Goal: Task Accomplishment & Management: Manage account settings

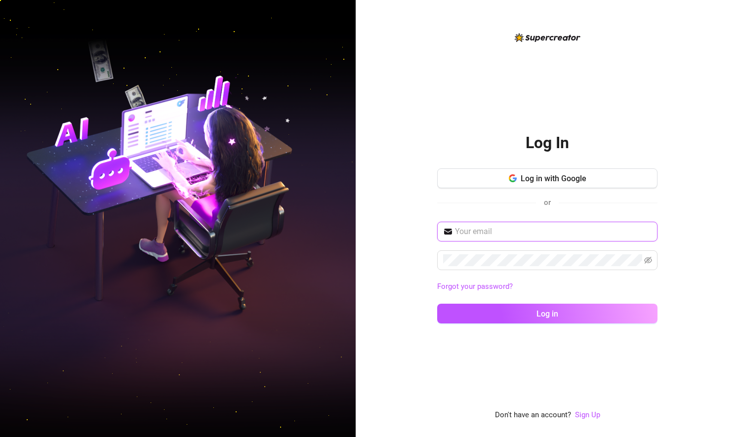
drag, startPoint x: 539, startPoint y: 231, endPoint x: 545, endPoint y: 208, distance: 24.4
click at [545, 208] on div "Log in with Google or Forgot your password? Log in" at bounding box center [547, 251] width 220 height 164
type input "drell011@yahoo.com"
click at [504, 266] on span at bounding box center [547, 261] width 220 height 20
click at [650, 255] on span at bounding box center [648, 260] width 8 height 12
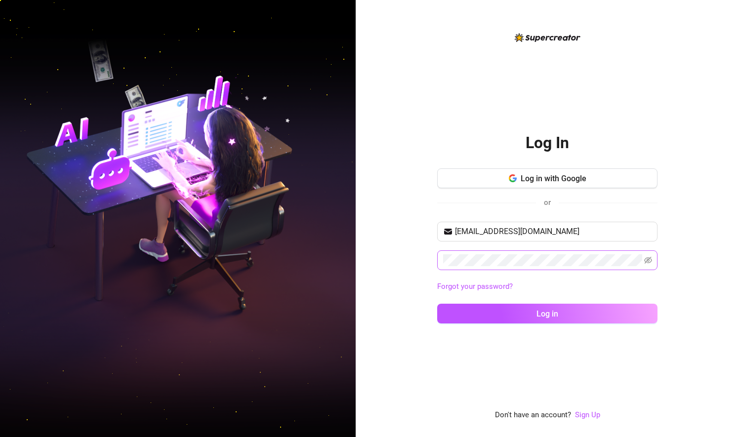
click at [645, 266] on span at bounding box center [648, 260] width 8 height 12
click at [647, 259] on icon "eye-invisible" at bounding box center [648, 260] width 8 height 7
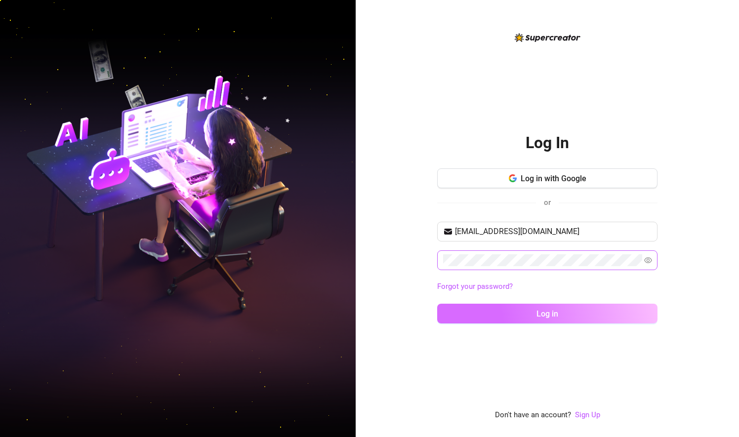
click at [536, 309] on button "Log in" at bounding box center [547, 314] width 220 height 20
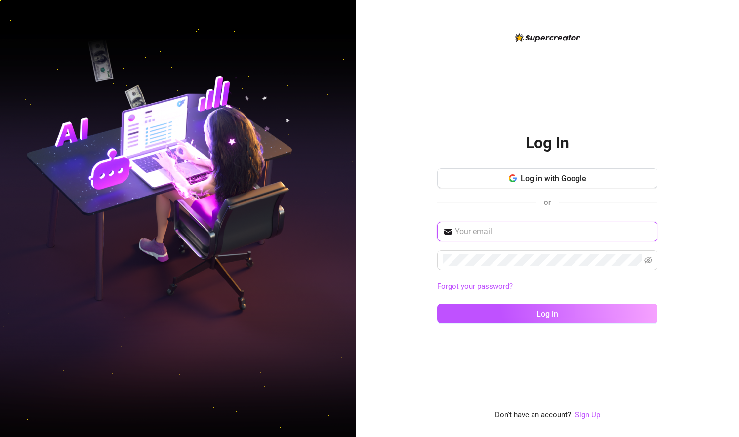
click at [492, 227] on input "text" at bounding box center [553, 232] width 197 height 12
type input "drell011@yahoo.com"
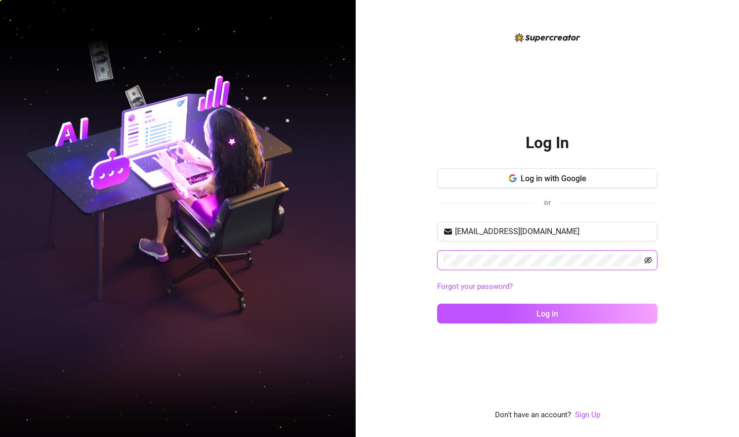
click at [650, 260] on icon "eye-invisible" at bounding box center [648, 260] width 8 height 8
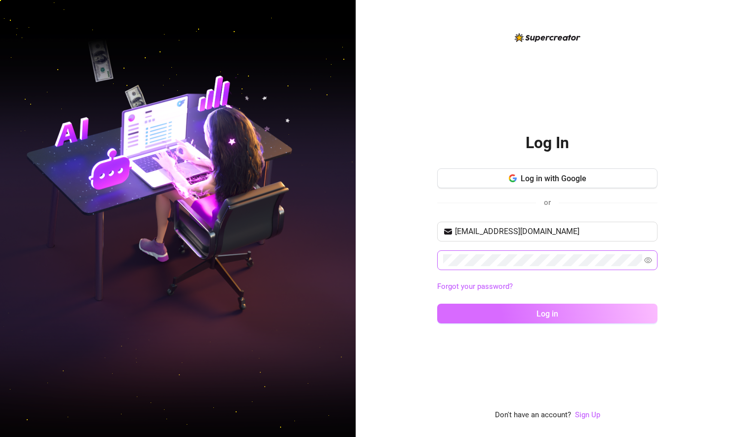
click at [522, 312] on button "Log in" at bounding box center [547, 314] width 220 height 20
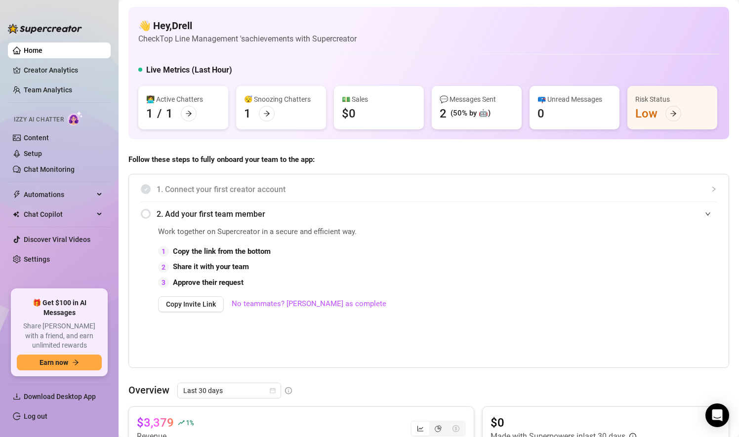
click at [163, 105] on div "👩‍💻 Active Chatters 1 / 1" at bounding box center [183, 107] width 90 height 43
click at [192, 116] on div at bounding box center [189, 114] width 16 height 16
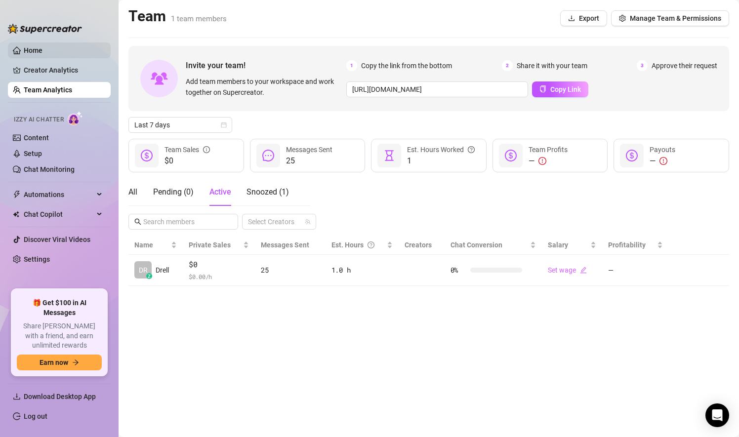
click at [24, 51] on link "Home" at bounding box center [33, 50] width 19 height 8
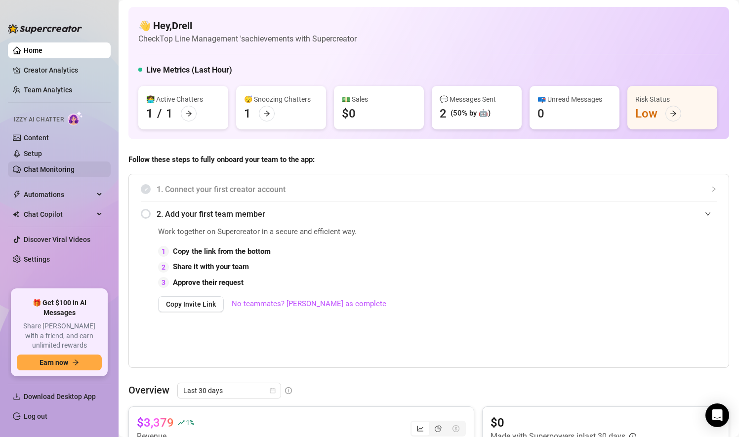
click at [50, 168] on link "Chat Monitoring" at bounding box center [49, 170] width 51 height 8
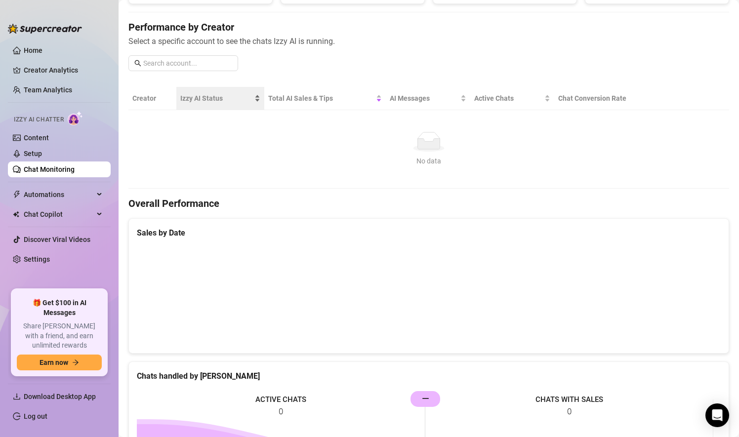
scroll to position [107, 0]
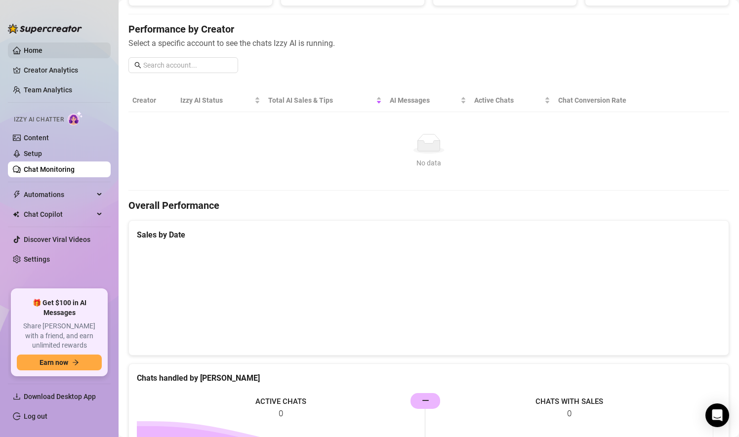
click at [38, 51] on link "Home" at bounding box center [33, 50] width 19 height 8
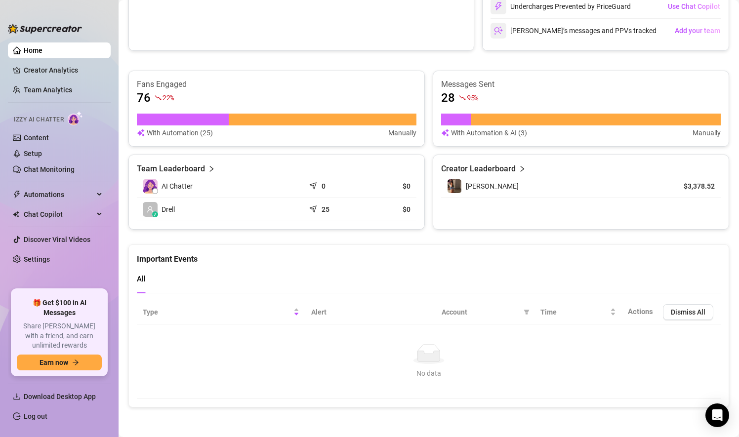
scroll to position [552, 0]
click at [53, 182] on li at bounding box center [59, 182] width 103 height 0
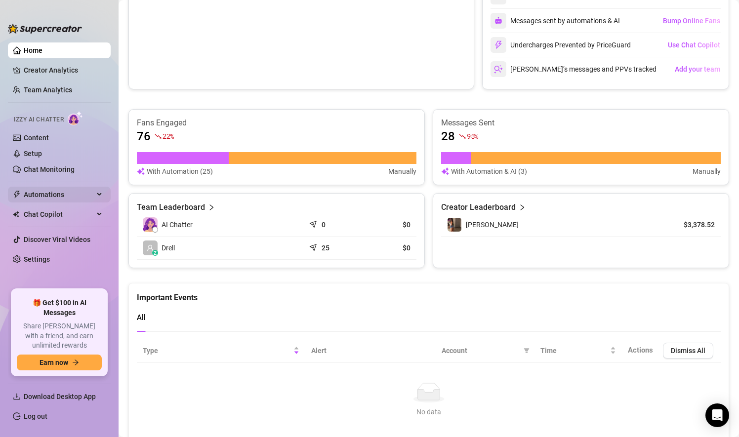
scroll to position [464, 0]
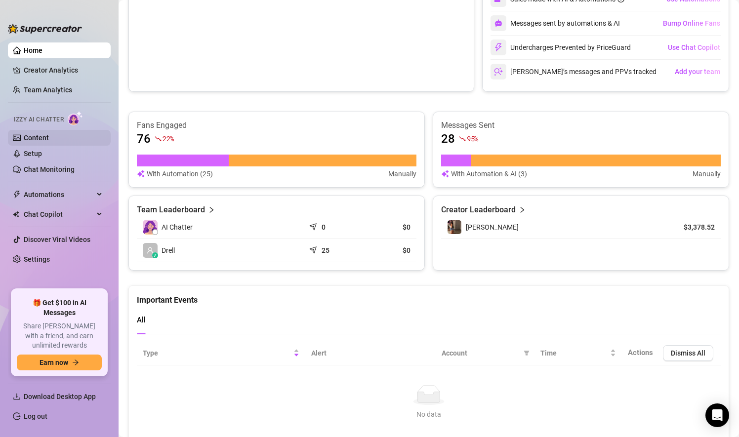
click at [34, 142] on link "Content" at bounding box center [36, 138] width 25 height 8
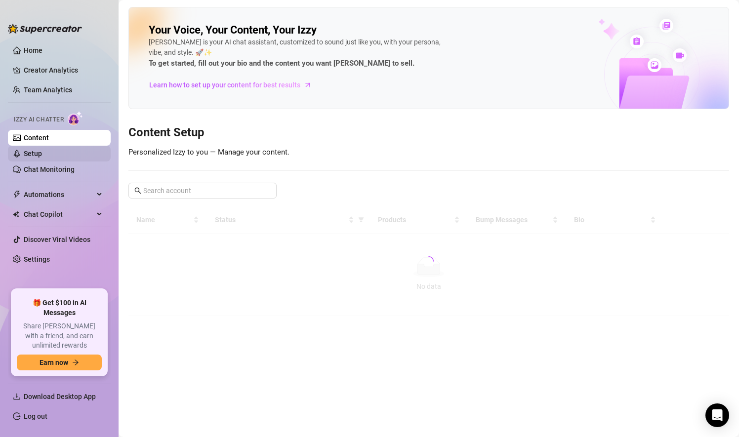
click at [41, 156] on link "Setup" at bounding box center [33, 154] width 18 height 8
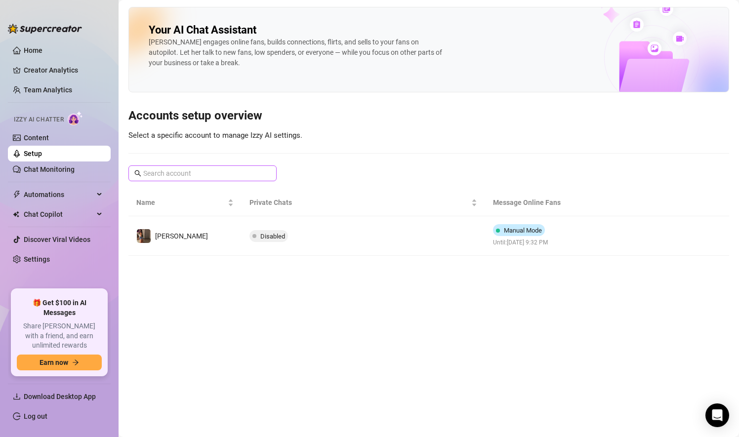
click at [178, 179] on span at bounding box center [202, 174] width 148 height 16
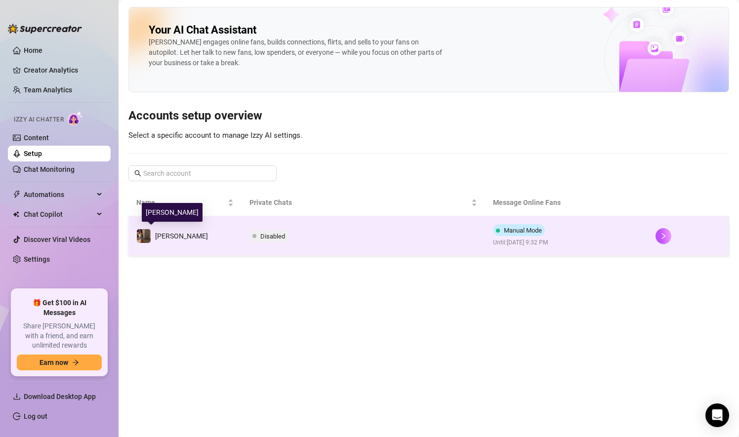
click at [154, 235] on div "Luz" at bounding box center [172, 236] width 72 height 15
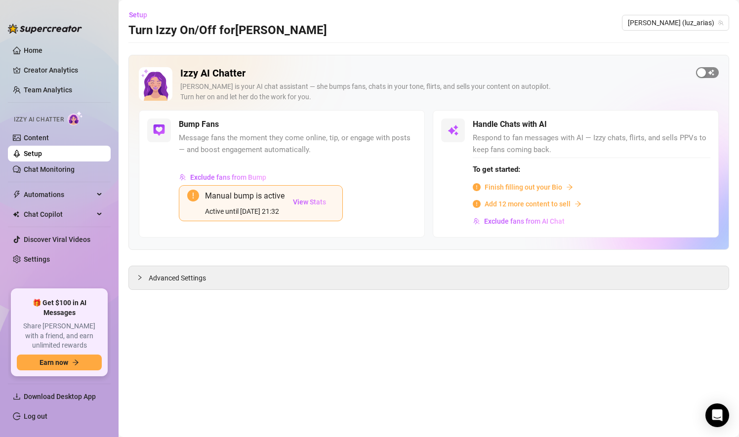
click at [700, 75] on div "button" at bounding box center [701, 72] width 9 height 9
click at [691, 122] on div "button" at bounding box center [694, 124] width 9 height 9
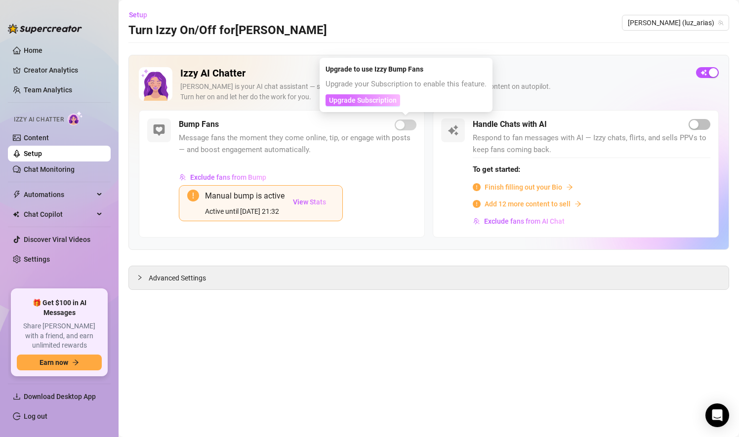
click at [366, 102] on span "Upgrade Subscription" at bounding box center [363, 100] width 68 height 8
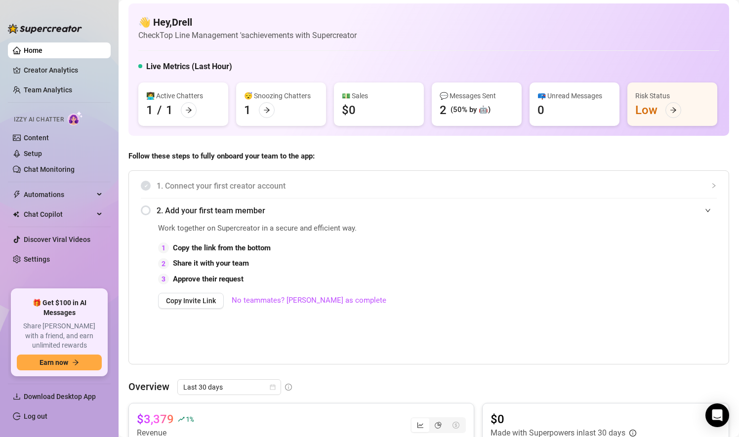
scroll to position [2, 0]
click at [40, 169] on link "Chat Monitoring" at bounding box center [49, 170] width 51 height 8
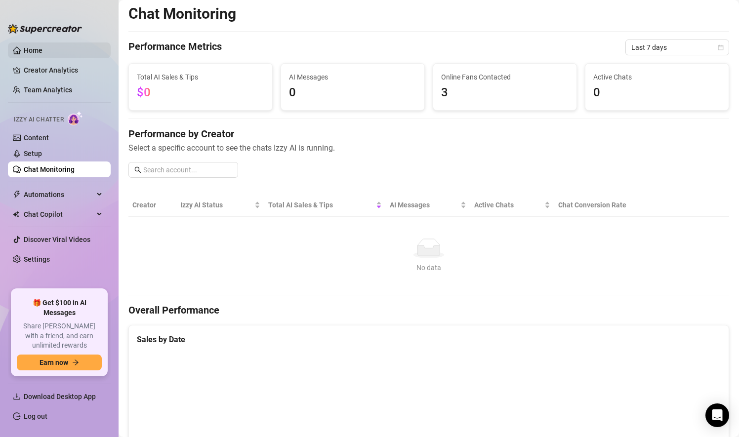
click at [42, 49] on link "Home" at bounding box center [33, 50] width 19 height 8
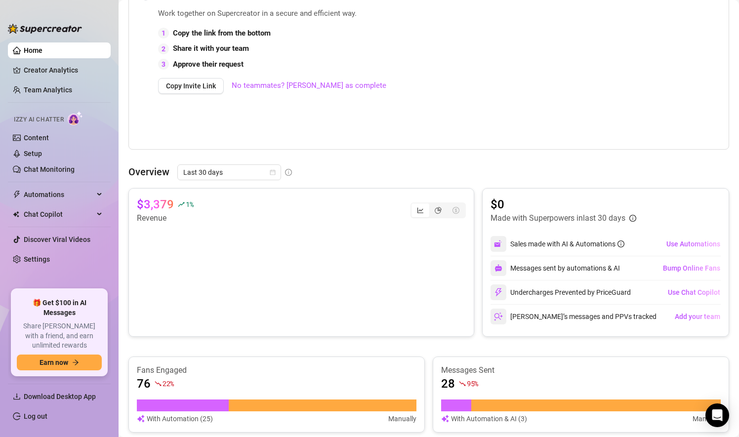
scroll to position [219, 0]
click at [100, 195] on div "Automations" at bounding box center [59, 195] width 103 height 16
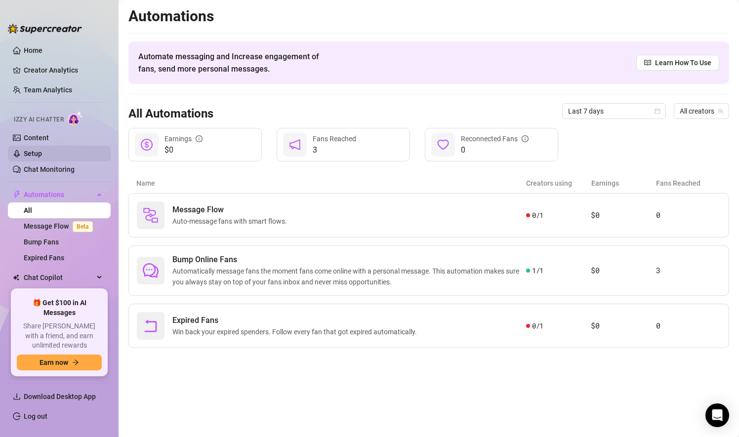
click at [42, 156] on link "Setup" at bounding box center [33, 154] width 18 height 8
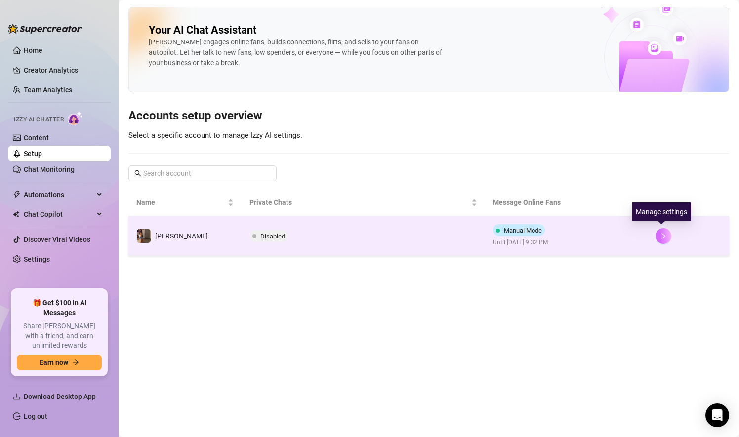
click at [658, 234] on button "button" at bounding box center [664, 236] width 16 height 16
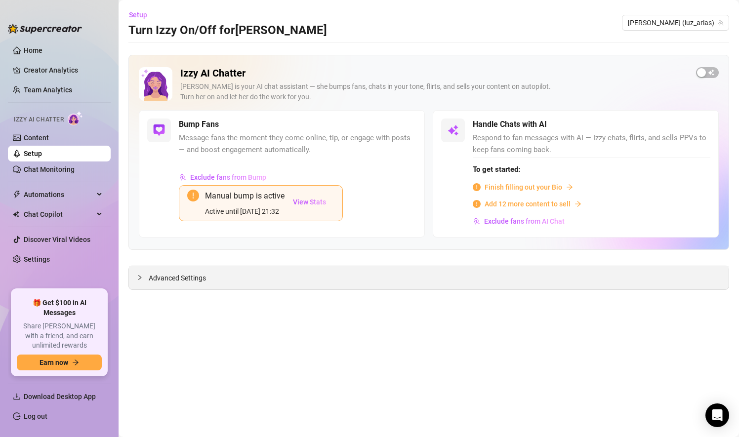
click at [145, 269] on div "Advanced Settings" at bounding box center [429, 277] width 600 height 23
click at [140, 276] on icon "collapsed" at bounding box center [139, 277] width 3 height 5
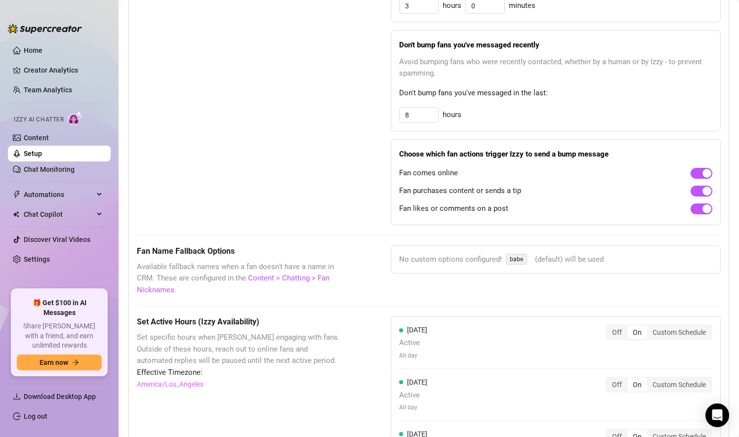
scroll to position [749, 0]
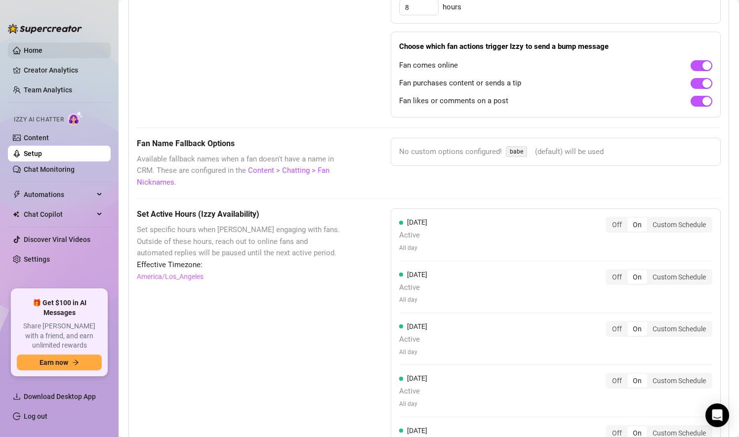
click at [24, 50] on link "Home" at bounding box center [33, 50] width 19 height 8
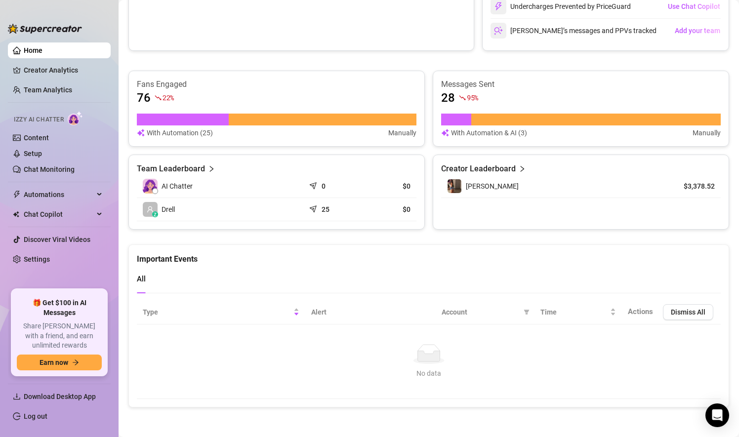
scroll to position [552, 0]
click at [38, 76] on link "Creator Analytics" at bounding box center [63, 70] width 79 height 16
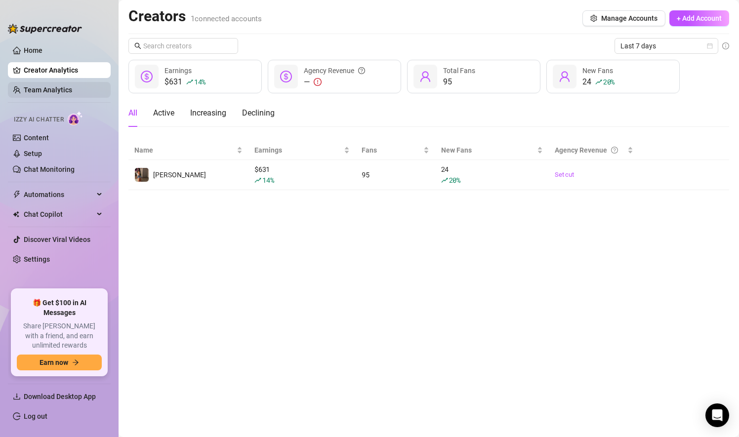
click at [54, 94] on link "Team Analytics" at bounding box center [48, 90] width 48 height 8
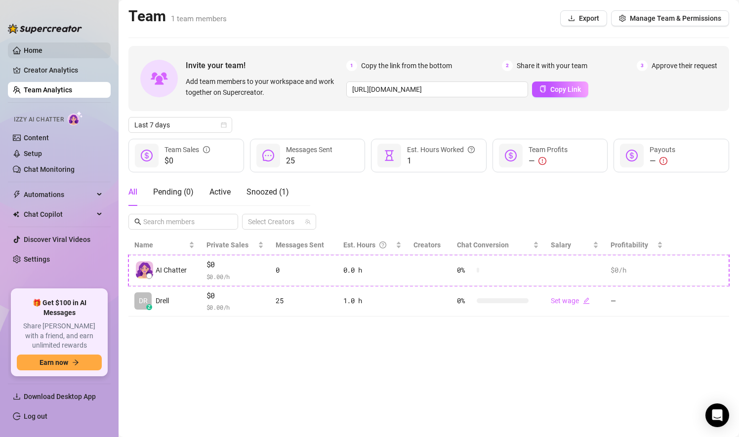
click at [39, 51] on link "Home" at bounding box center [33, 50] width 19 height 8
